Goal: Navigation & Orientation: Find specific page/section

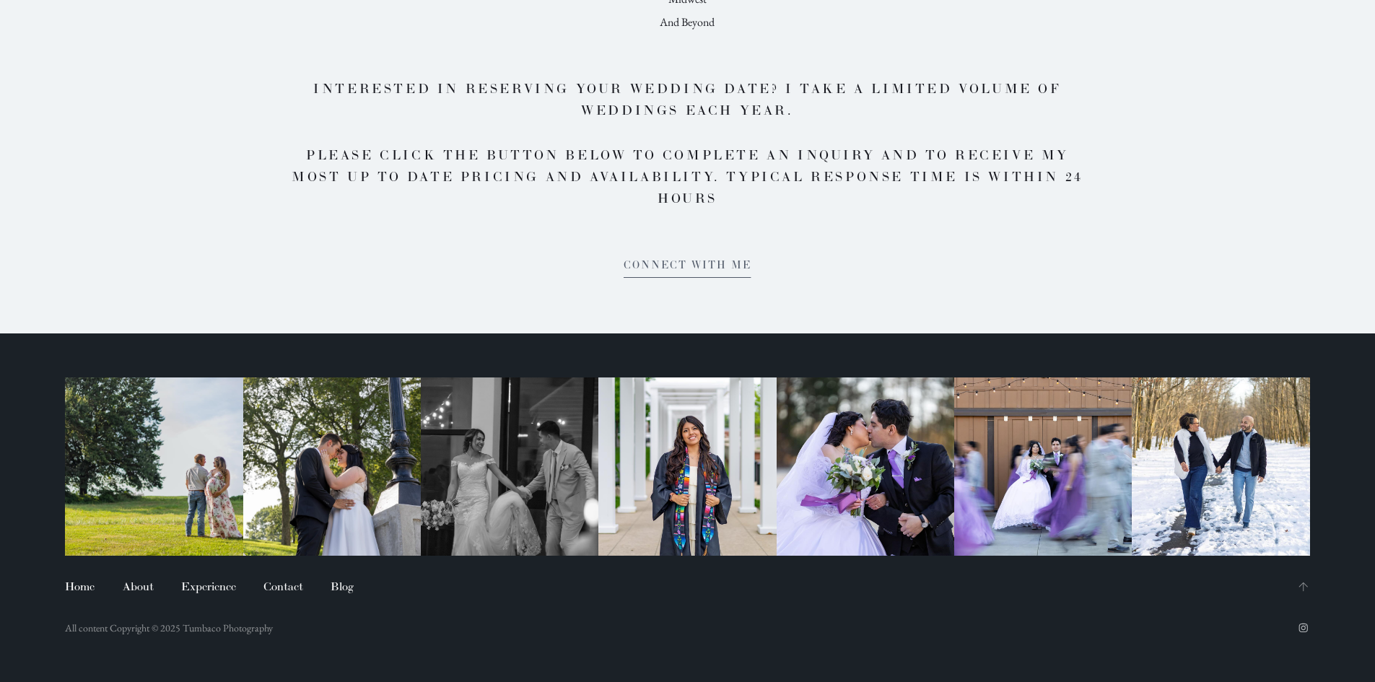
scroll to position [5993, 0]
click at [203, 583] on link "Experience" at bounding box center [208, 586] width 82 height 19
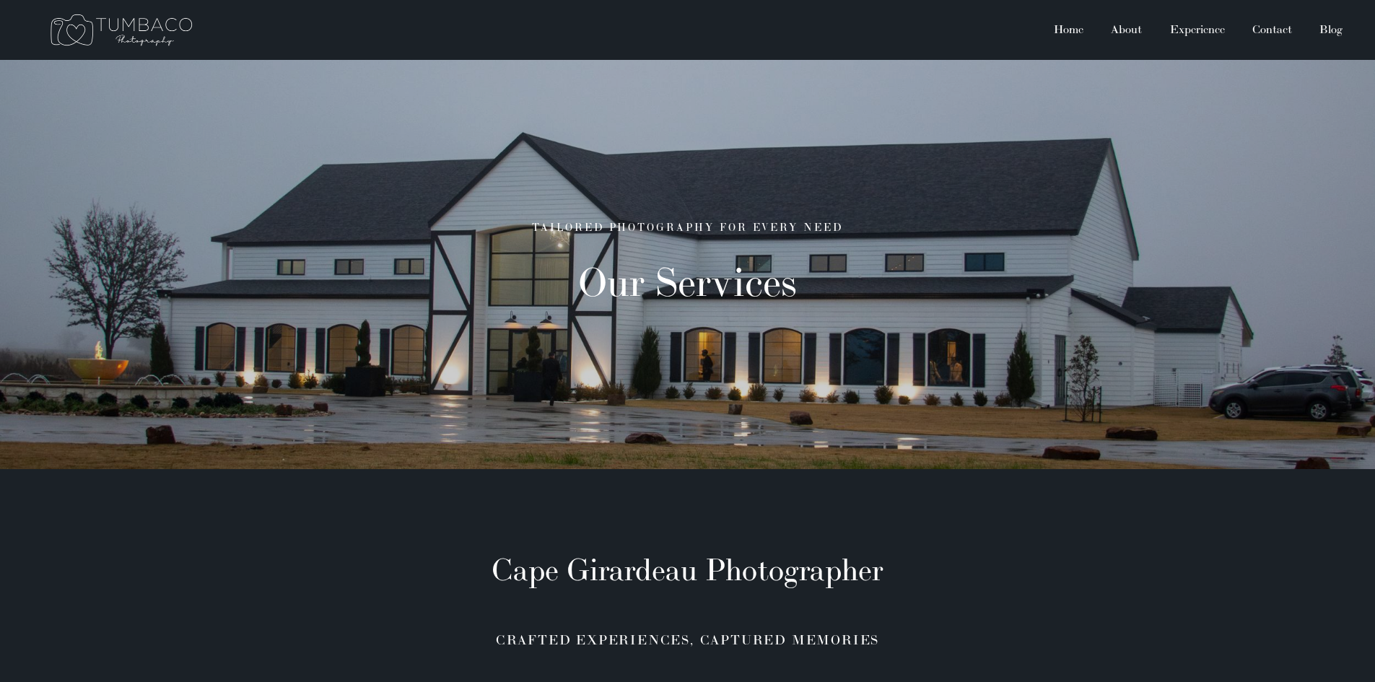
click at [1068, 30] on link "Home" at bounding box center [1068, 29] width 57 height 19
